Goal: Task Accomplishment & Management: Manage account settings

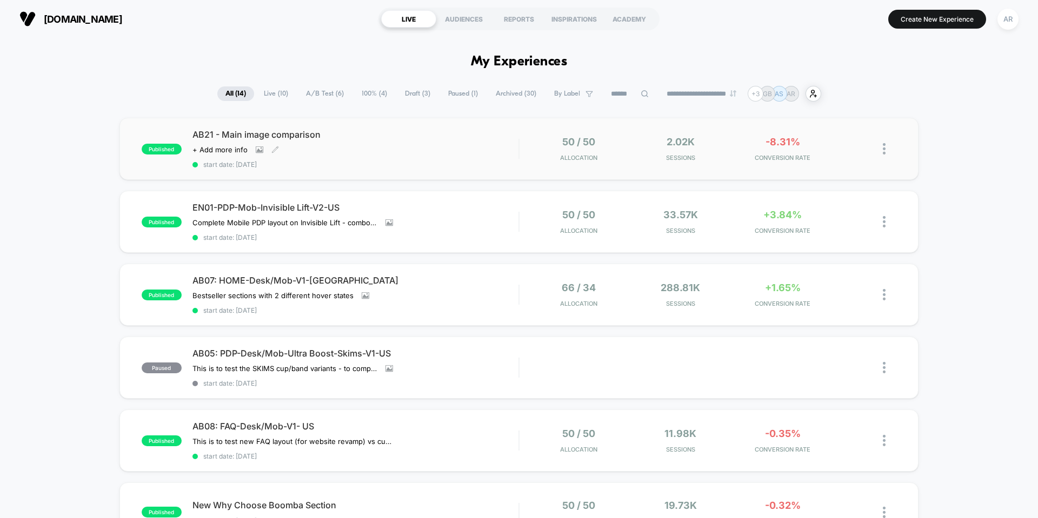
click at [452, 156] on div "AB21 - Main image comparison Click to view images Click to edit experience deta…" at bounding box center [355, 148] width 326 height 39
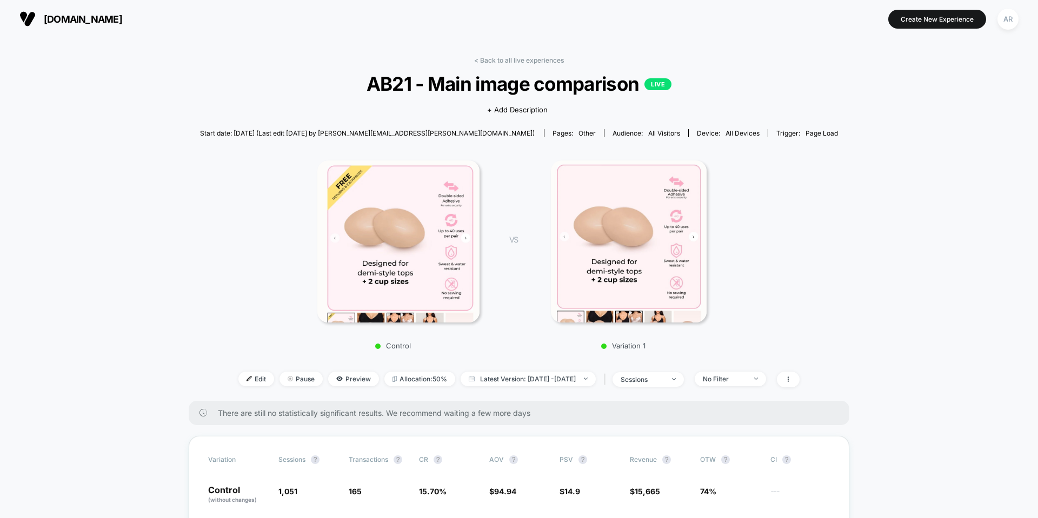
click at [492, 58] on link "< Back to all live experiences" at bounding box center [519, 60] width 90 height 8
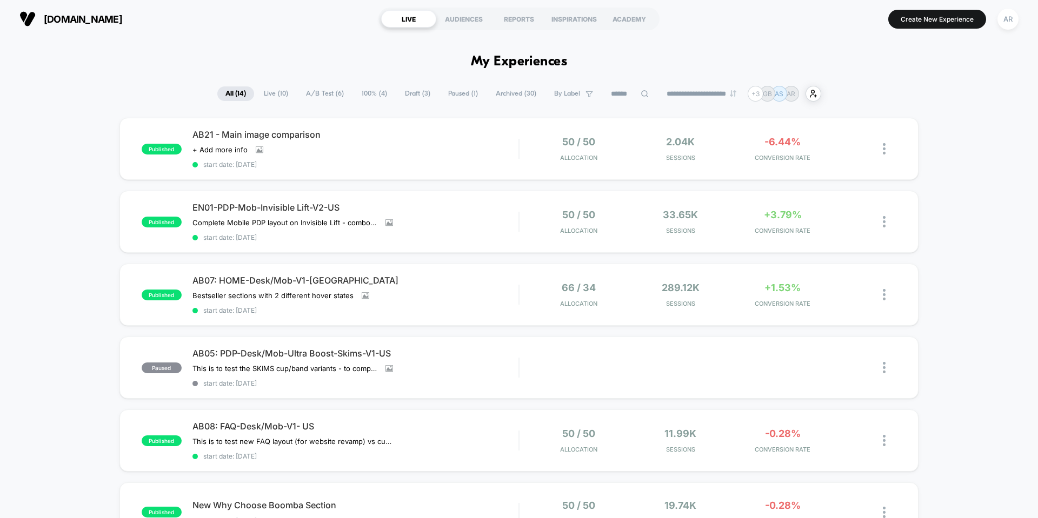
click at [271, 88] on span "Live ( 10 )" at bounding box center [276, 93] width 41 height 15
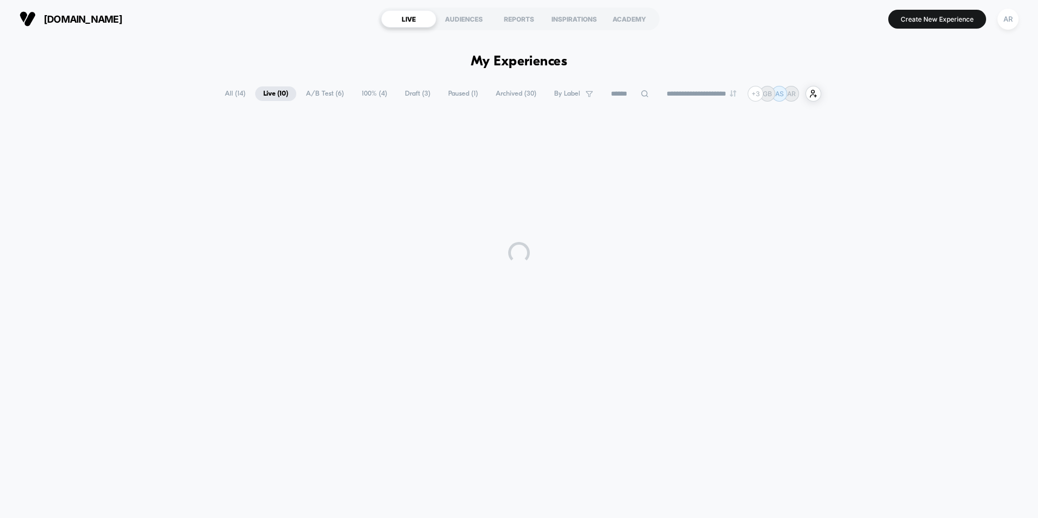
click at [314, 96] on span "A/B Test ( 6 )" at bounding box center [325, 93] width 54 height 15
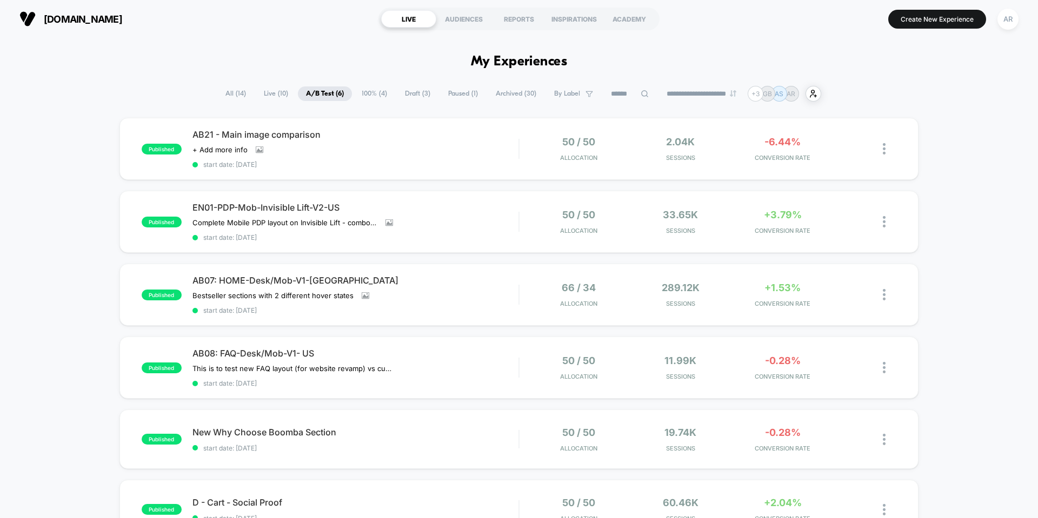
click at [360, 92] on span "100% ( 4 )" at bounding box center [375, 93] width 42 height 15
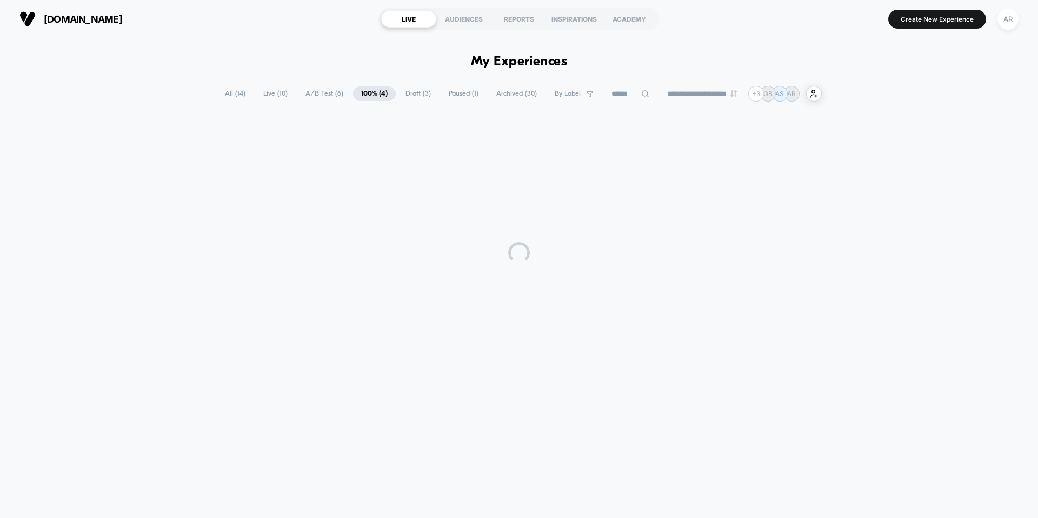
click at [416, 91] on span "Draft ( 3 )" at bounding box center [418, 93] width 42 height 15
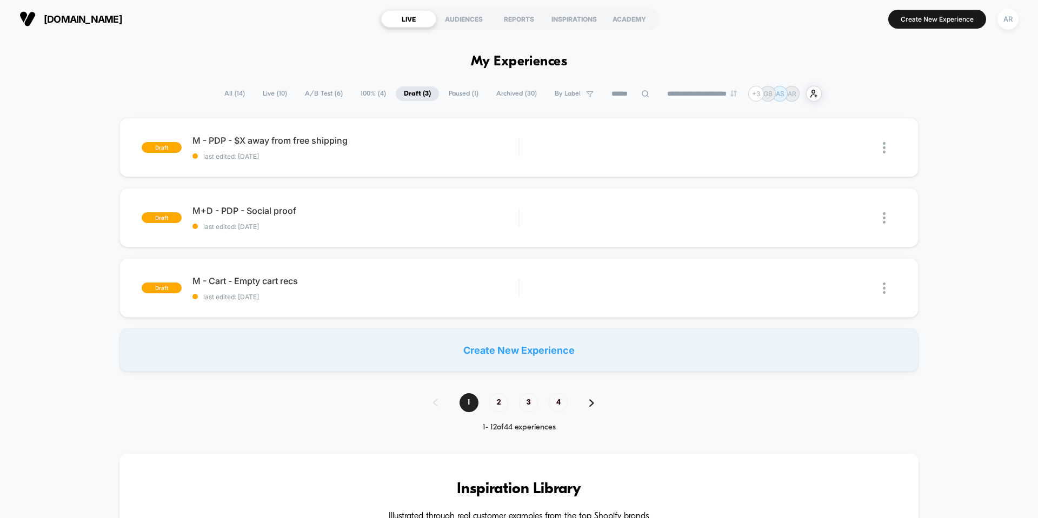
click at [450, 93] on span "Paused ( 1 )" at bounding box center [464, 93] width 46 height 15
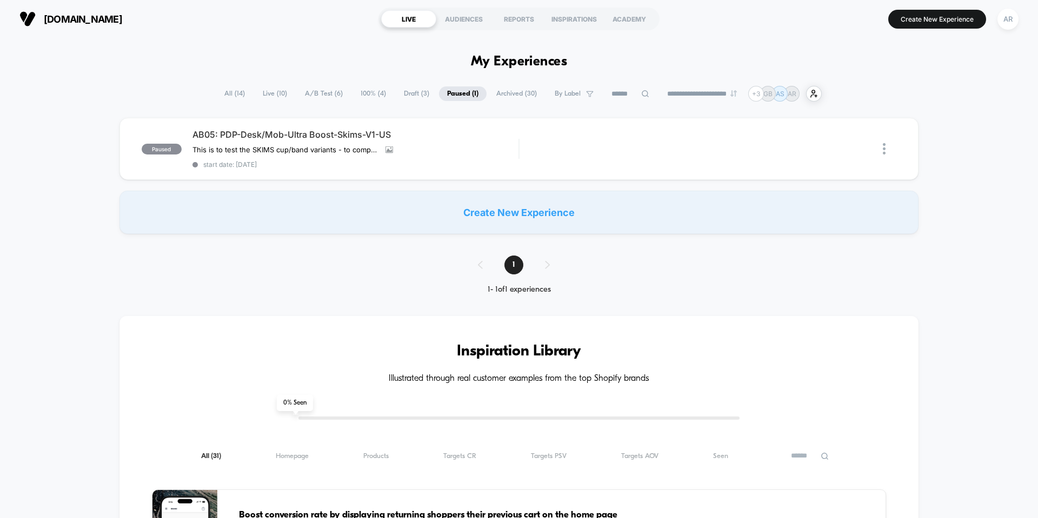
click at [225, 98] on span "All ( 14 )" at bounding box center [234, 93] width 37 height 15
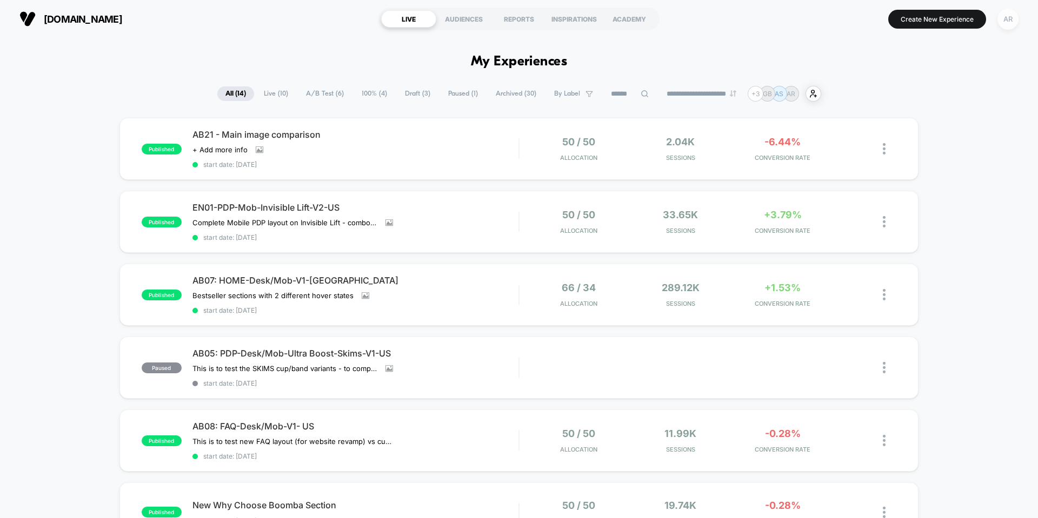
click at [1013, 17] on div "AR" at bounding box center [1007, 19] width 21 height 21
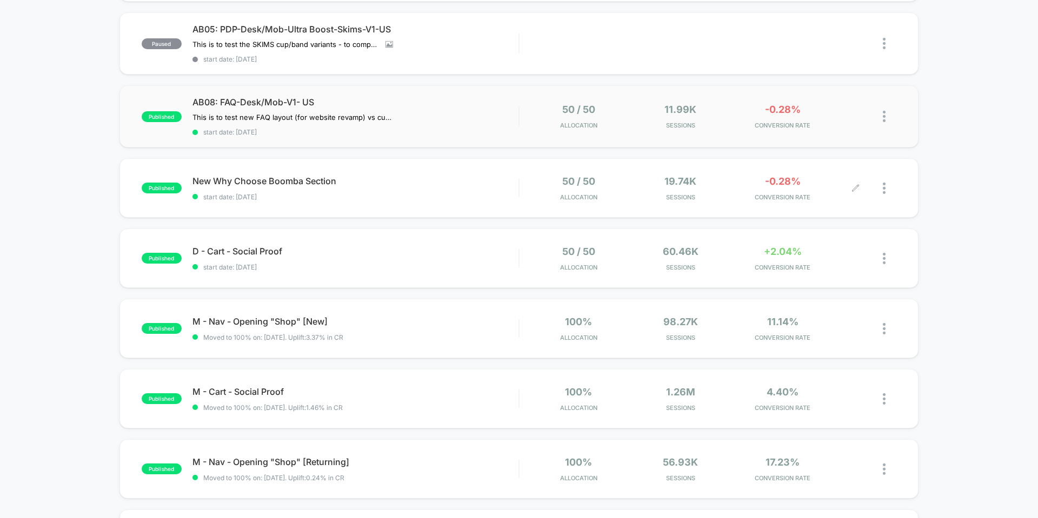
scroll to position [541, 0]
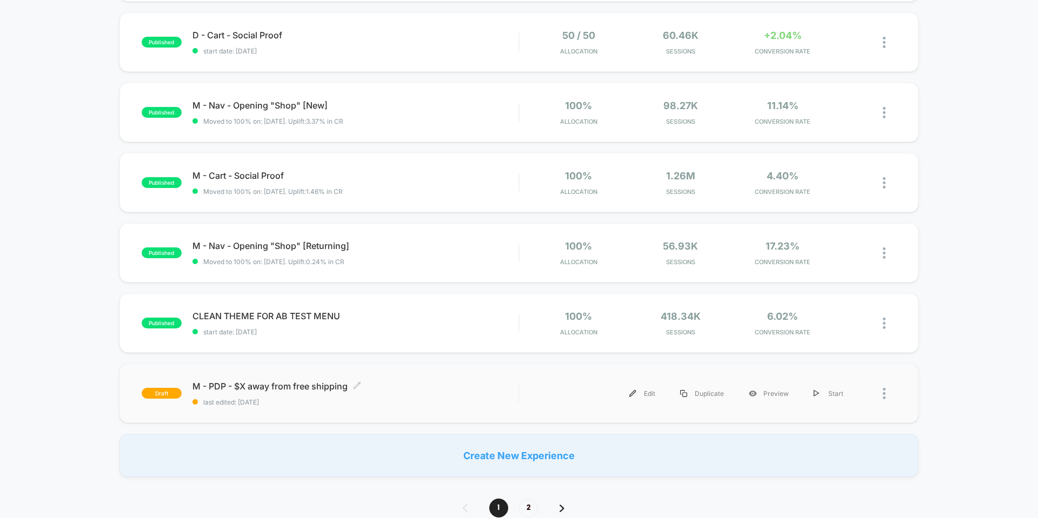
click at [501, 395] on div "M - PDP - $X away from free shipping Click to edit experience details Click to …" at bounding box center [355, 393] width 326 height 25
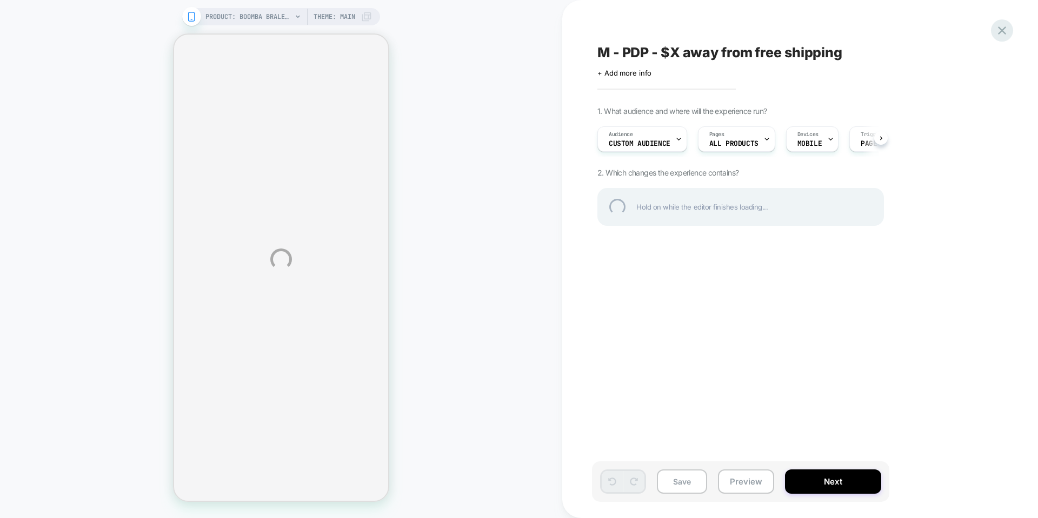
click at [1004, 26] on div at bounding box center [1002, 30] width 22 height 22
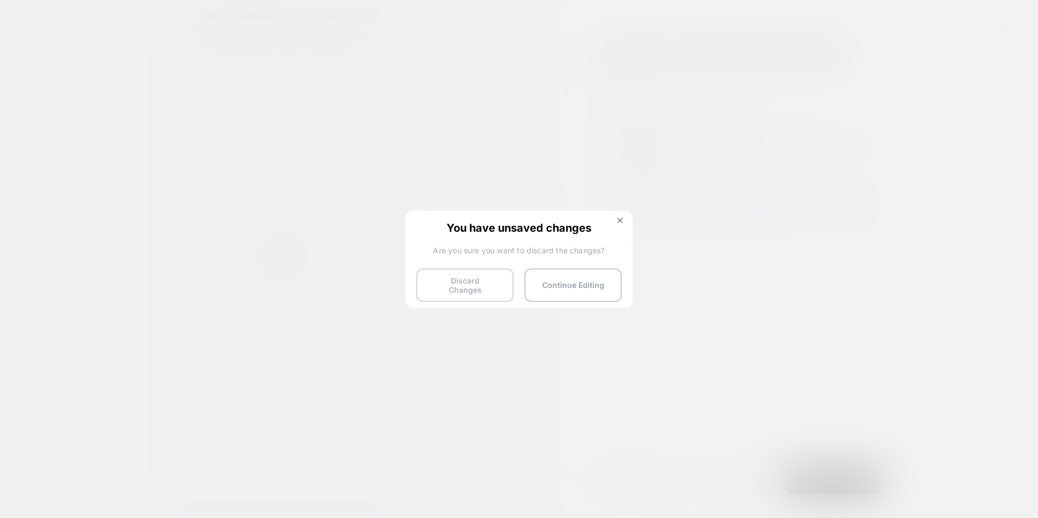
click at [499, 290] on button "Discard Changes" at bounding box center [464, 286] width 97 height 34
